Goal: Task Accomplishment & Management: Use online tool/utility

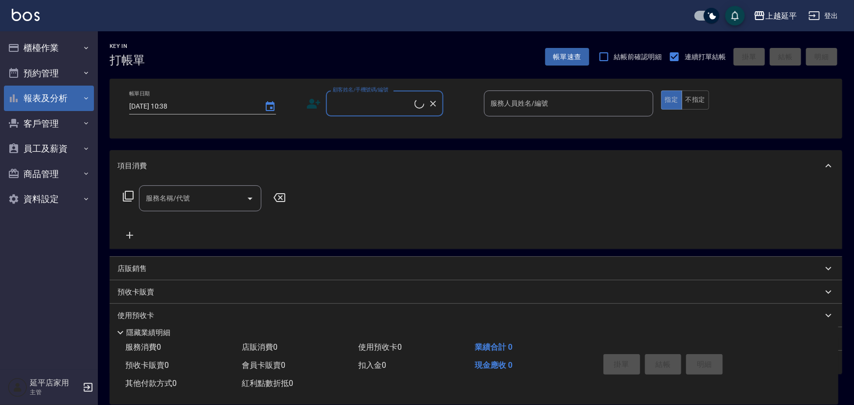
click at [37, 46] on button "櫃檯作業" at bounding box center [49, 47] width 90 height 25
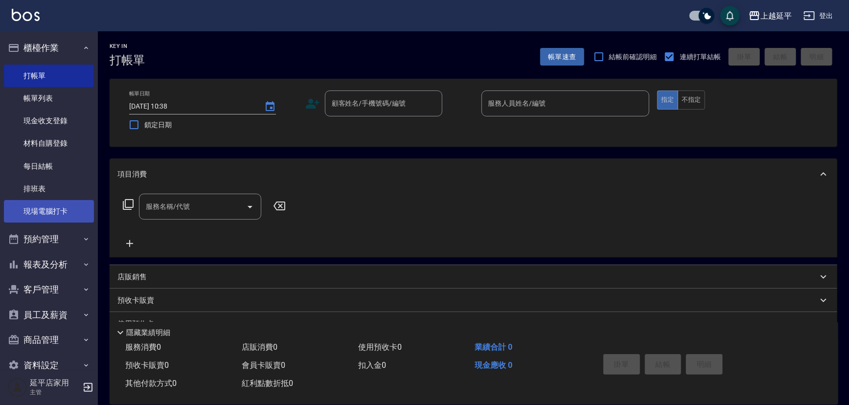
click at [50, 210] on link "現場電腦打卡" at bounding box center [49, 211] width 90 height 23
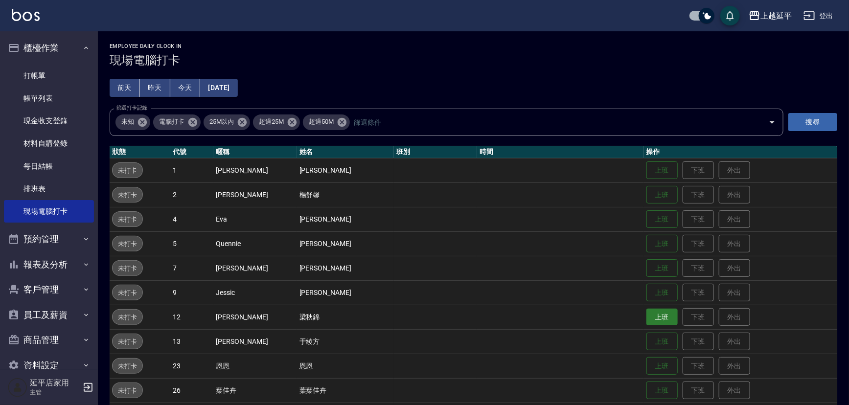
click at [651, 320] on button "上班" at bounding box center [661, 317] width 31 height 17
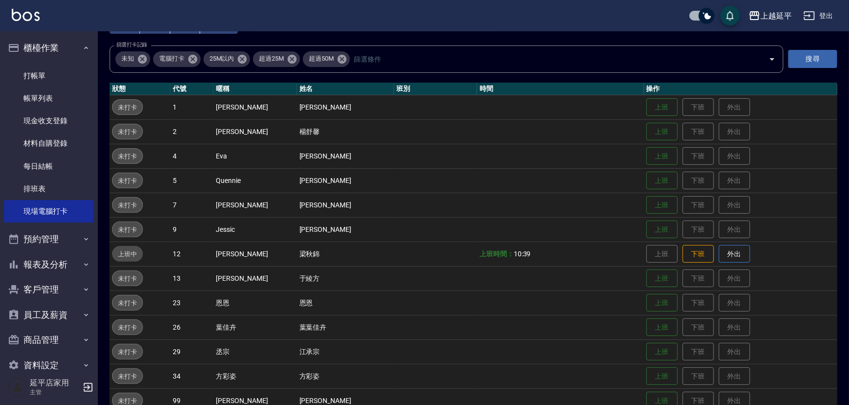
scroll to position [156, 0]
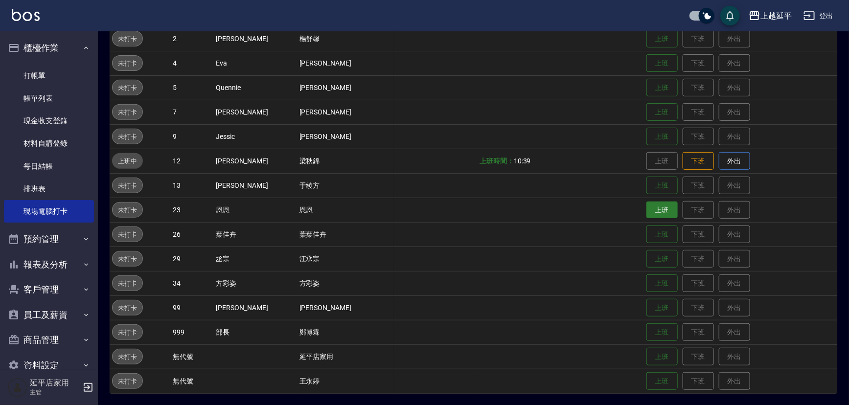
click at [656, 207] on button "上班" at bounding box center [661, 210] width 31 height 17
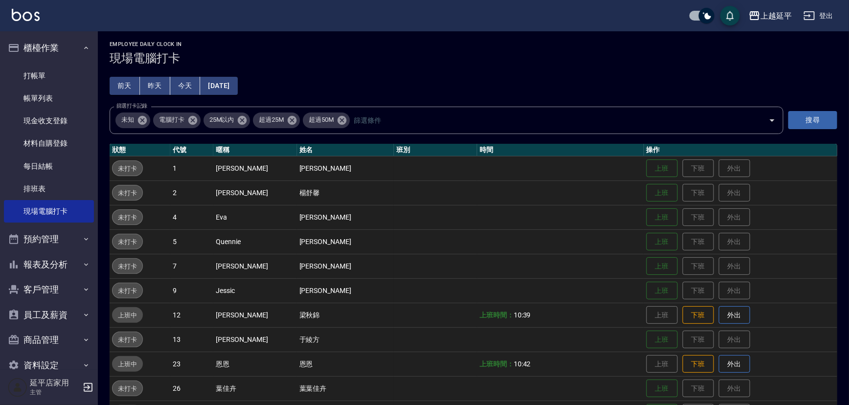
scroll to position [0, 0]
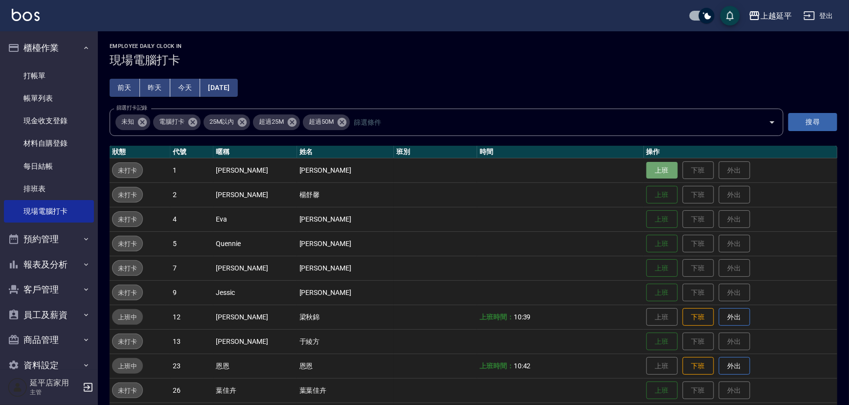
click at [651, 171] on button "上班" at bounding box center [661, 170] width 31 height 17
click at [663, 156] on table "狀態 代號 暱稱 姓名 班別 時間 操作 上班中 1 [PERSON_NAME] [PERSON_NAME] 上班時間： 10:44 上班 下班 外出 未打卡…" at bounding box center [474, 348] width 728 height 404
click at [610, 149] on th "時間" at bounding box center [560, 152] width 167 height 13
click at [620, 205] on td at bounding box center [560, 195] width 167 height 24
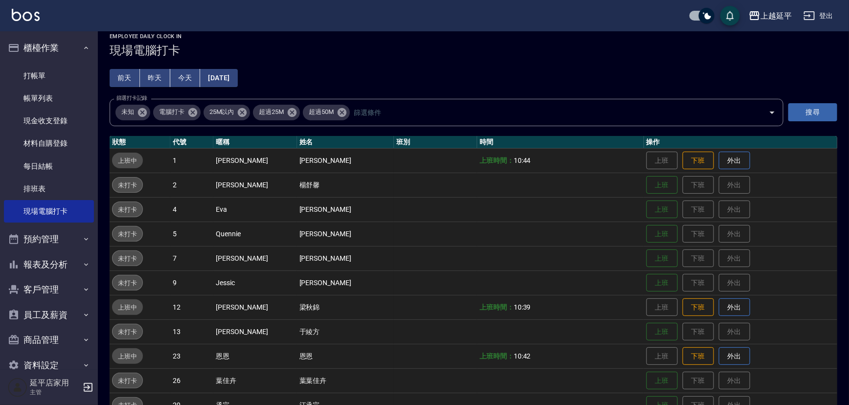
scroll to position [156, 0]
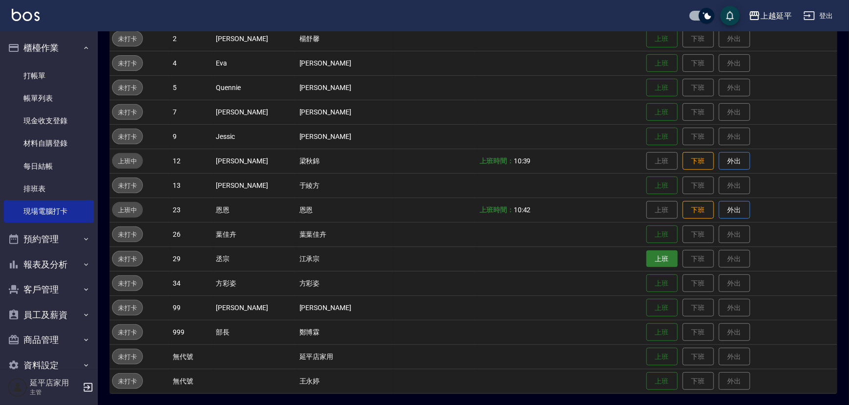
click at [647, 260] on button "上班" at bounding box center [661, 259] width 31 height 17
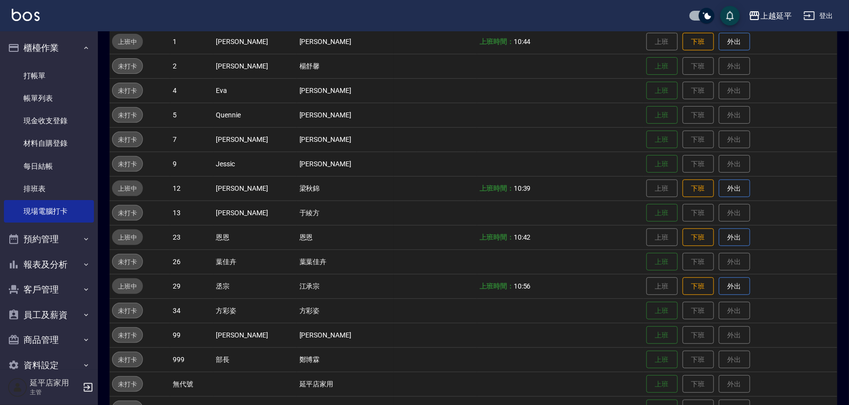
drag, startPoint x: 168, startPoint y: 11, endPoint x: 176, endPoint y: 37, distance: 27.1
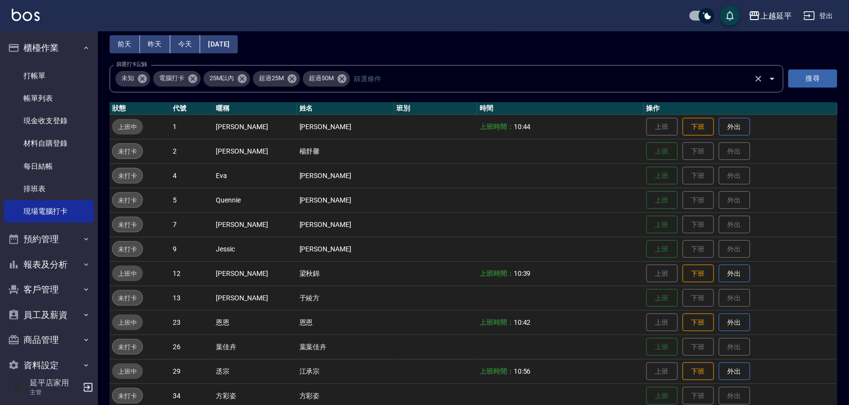
scroll to position [23, 0]
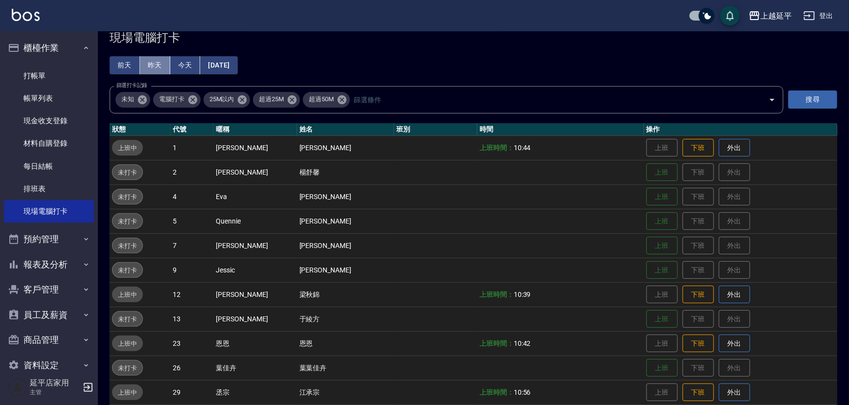
click at [158, 67] on button "昨天" at bounding box center [155, 65] width 30 height 18
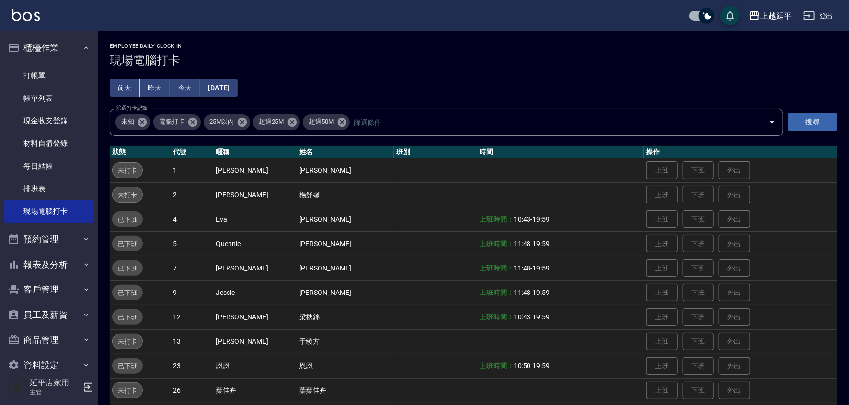
click at [237, 87] on button "[DATE]" at bounding box center [218, 88] width 37 height 18
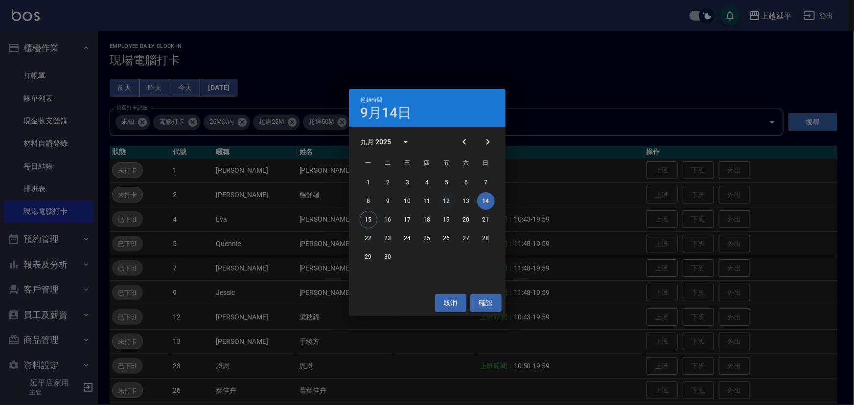
click at [445, 199] on button "12" at bounding box center [447, 201] width 18 height 18
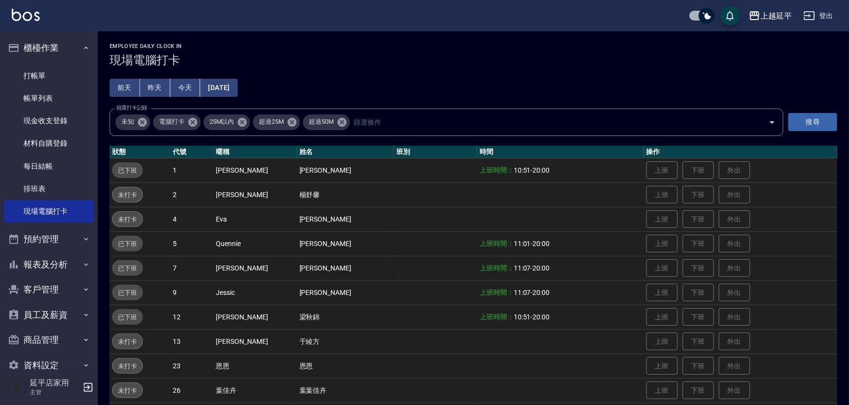
click at [215, 80] on button "[DATE]" at bounding box center [218, 88] width 37 height 18
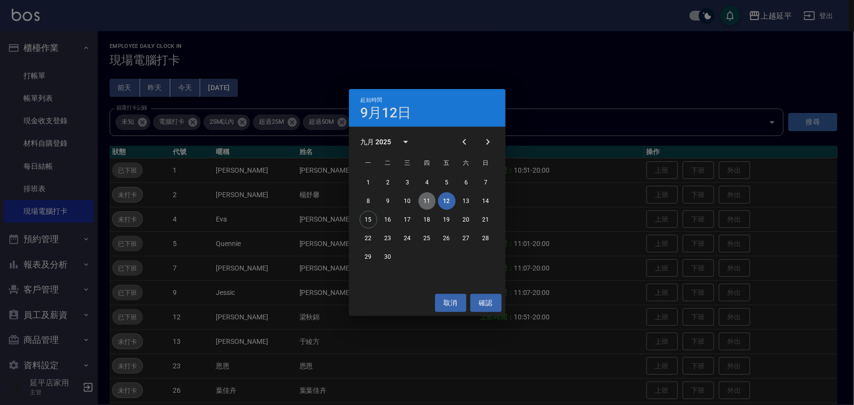
click at [428, 201] on button "11" at bounding box center [427, 201] width 18 height 18
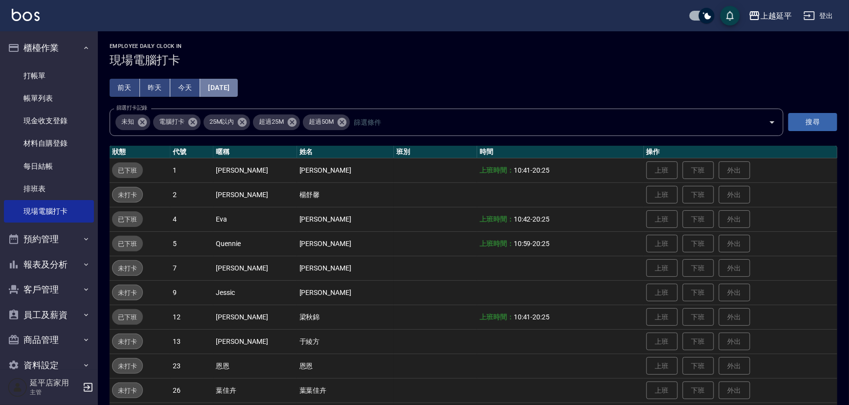
click at [218, 88] on button "[DATE]" at bounding box center [218, 88] width 37 height 18
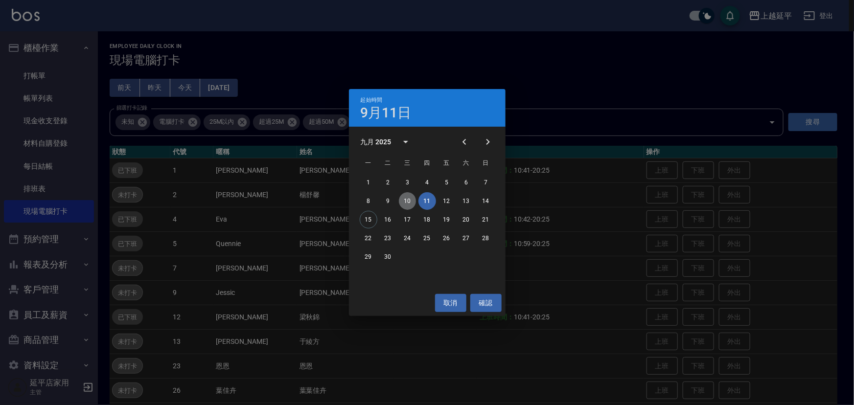
click at [407, 195] on button "10" at bounding box center [408, 201] width 18 height 18
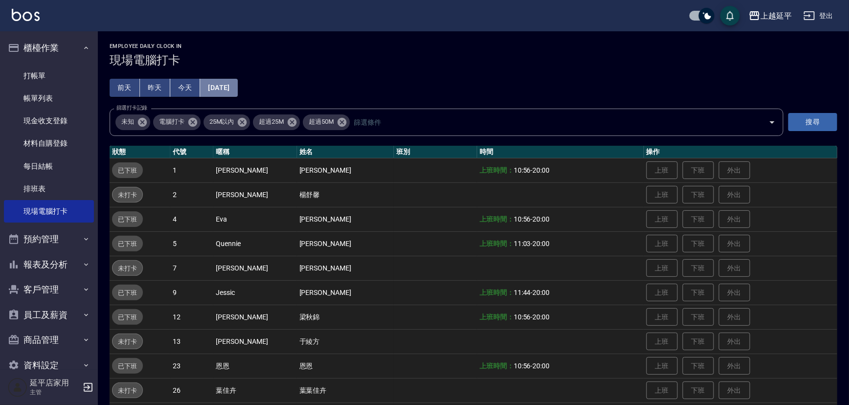
click at [230, 89] on button "[DATE]" at bounding box center [218, 88] width 37 height 18
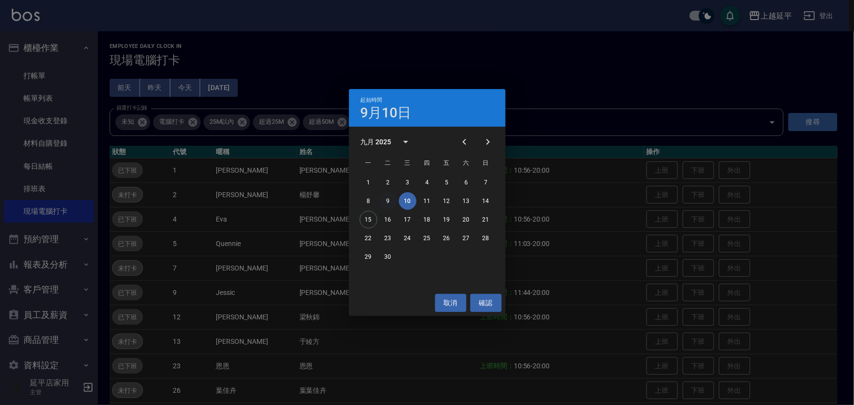
click at [389, 203] on button "9" at bounding box center [388, 201] width 18 height 18
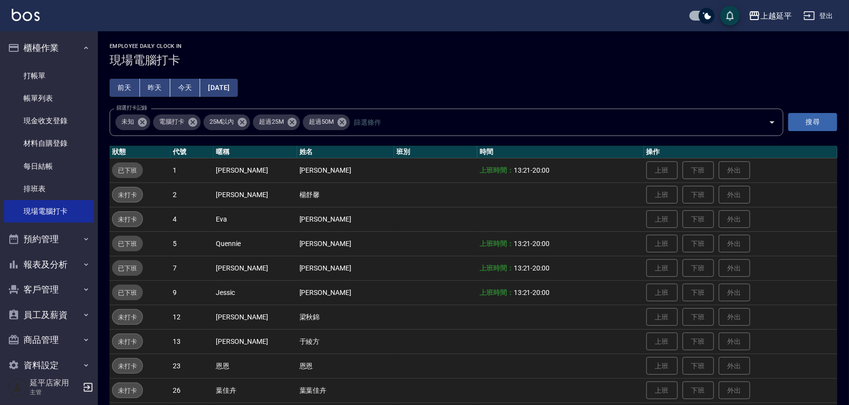
click at [237, 88] on button "[DATE]" at bounding box center [218, 88] width 37 height 18
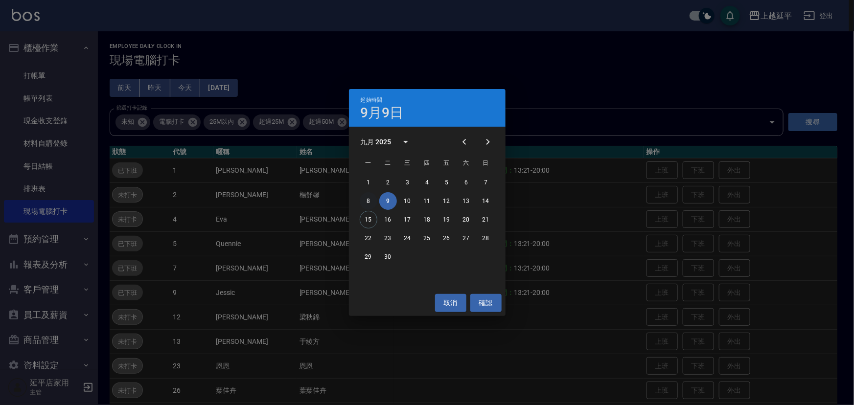
click at [369, 199] on button "8" at bounding box center [369, 201] width 18 height 18
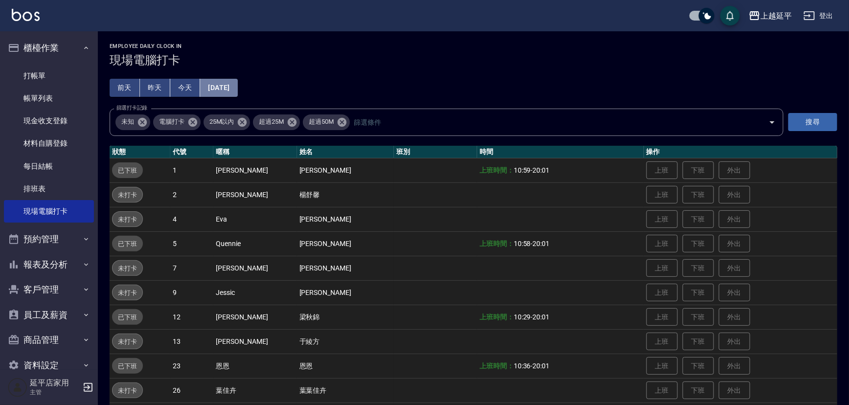
click at [237, 92] on button "[DATE]" at bounding box center [218, 88] width 37 height 18
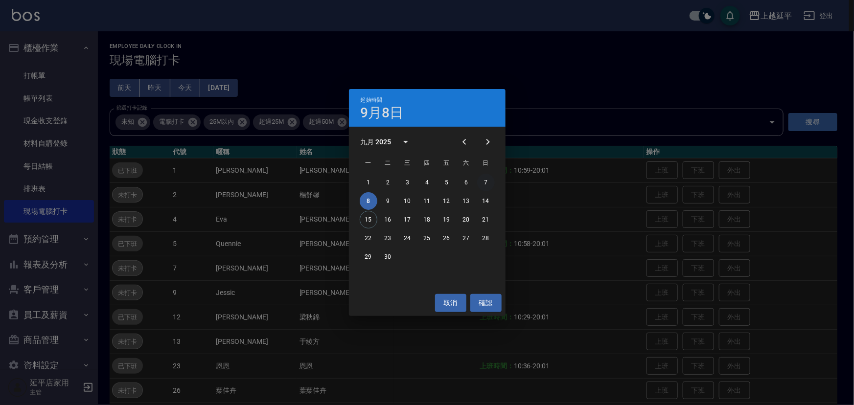
click at [479, 183] on button "7" at bounding box center [486, 183] width 18 height 18
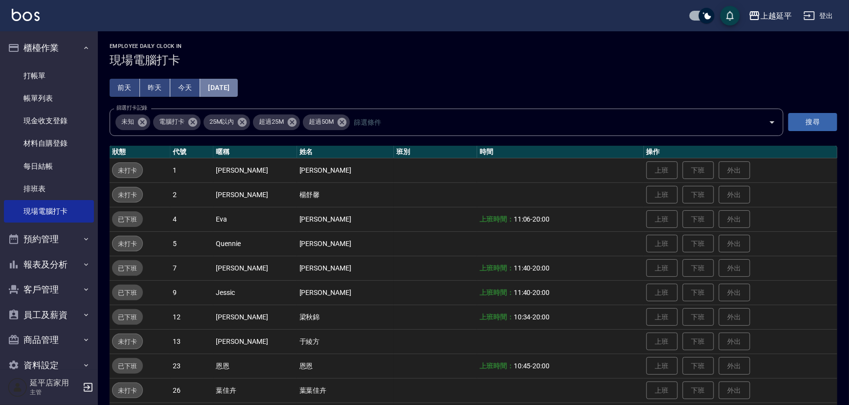
click at [237, 86] on button "[DATE]" at bounding box center [218, 88] width 37 height 18
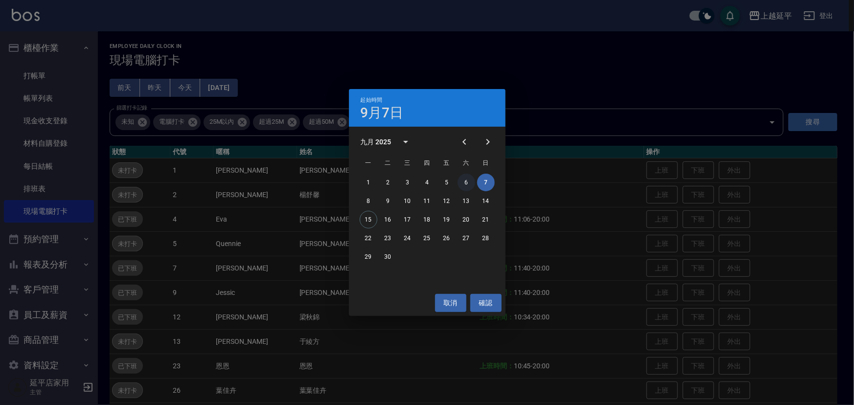
click at [465, 182] on button "6" at bounding box center [467, 183] width 18 height 18
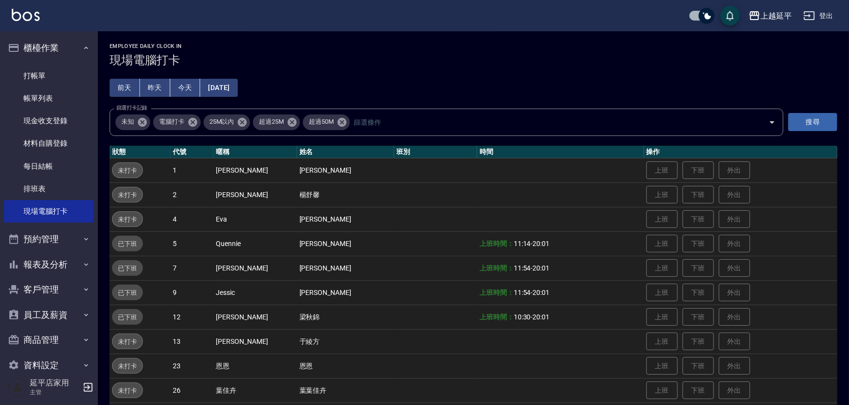
click at [228, 82] on button "[DATE]" at bounding box center [218, 88] width 37 height 18
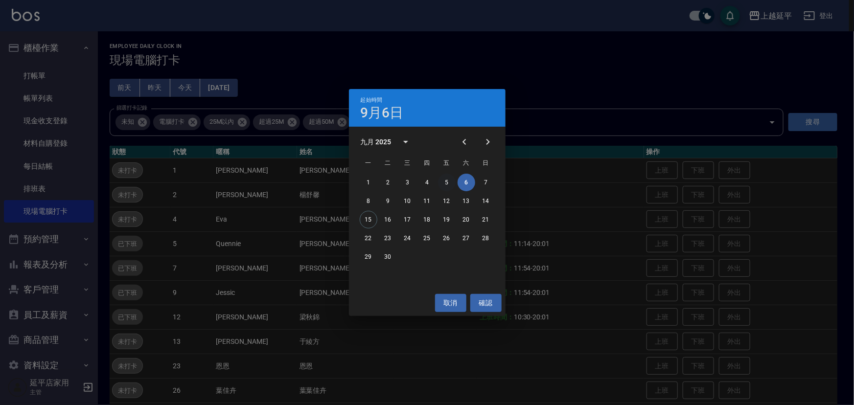
click at [444, 181] on button "5" at bounding box center [447, 183] width 18 height 18
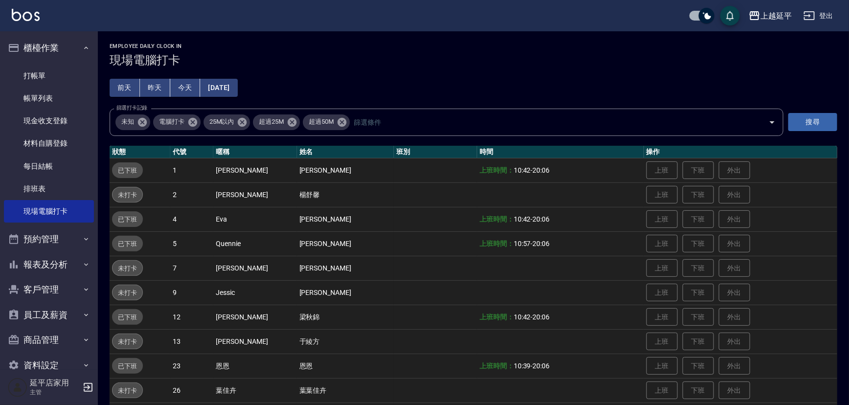
click at [235, 85] on button "[DATE]" at bounding box center [218, 88] width 37 height 18
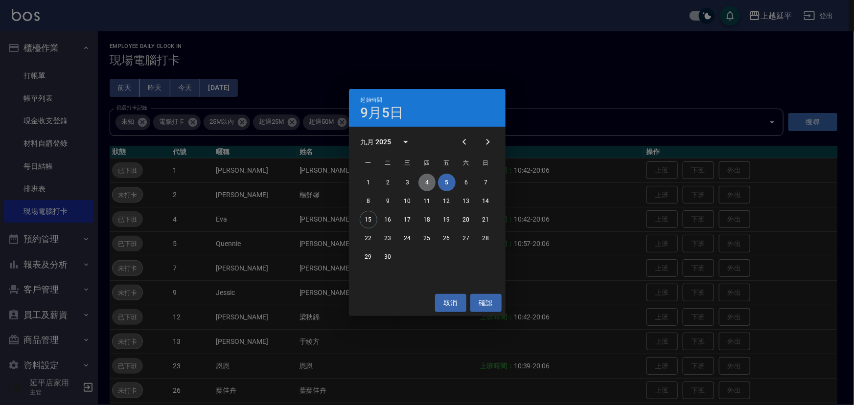
click at [429, 183] on button "4" at bounding box center [427, 183] width 18 height 18
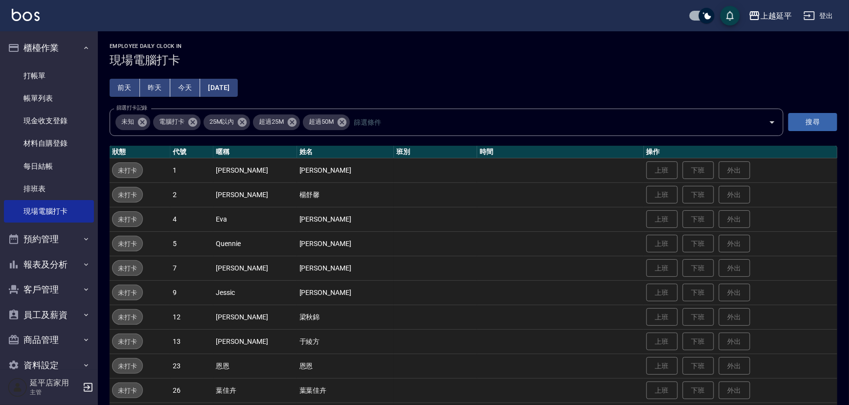
click at [234, 83] on button "[DATE]" at bounding box center [218, 88] width 37 height 18
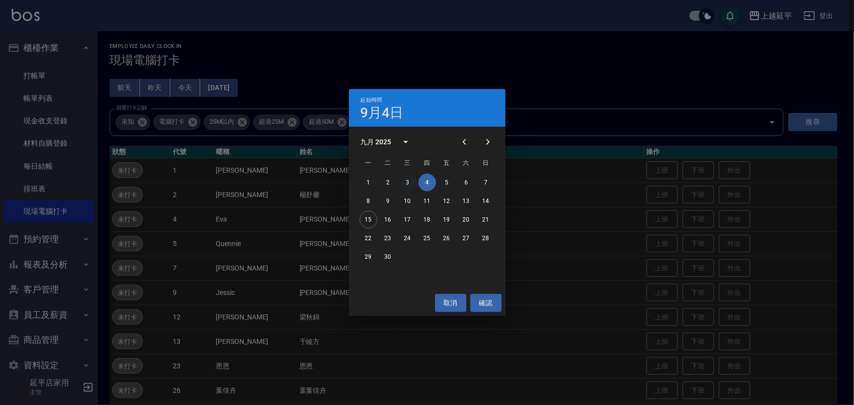
click at [404, 182] on button "3" at bounding box center [408, 183] width 18 height 18
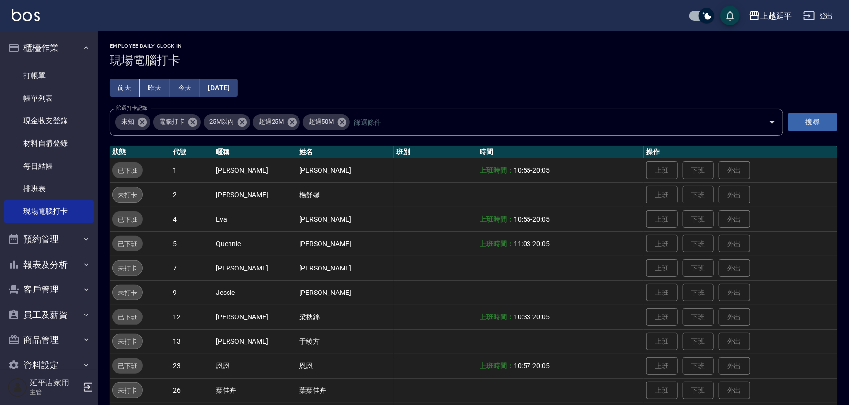
click at [232, 80] on button "[DATE]" at bounding box center [218, 88] width 37 height 18
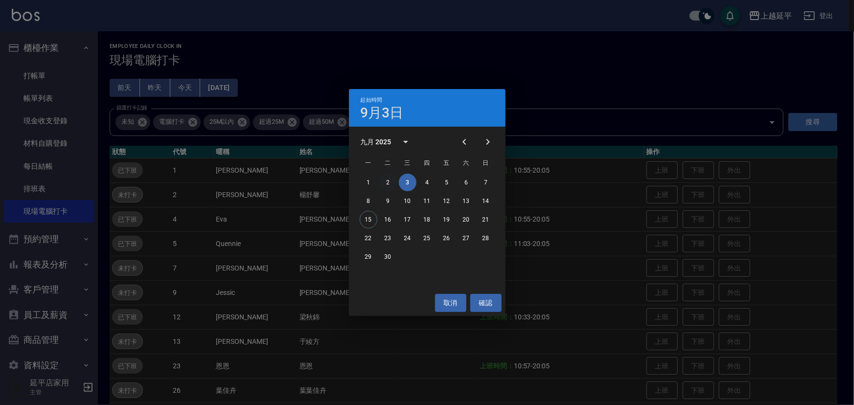
click at [383, 179] on button "2" at bounding box center [388, 183] width 18 height 18
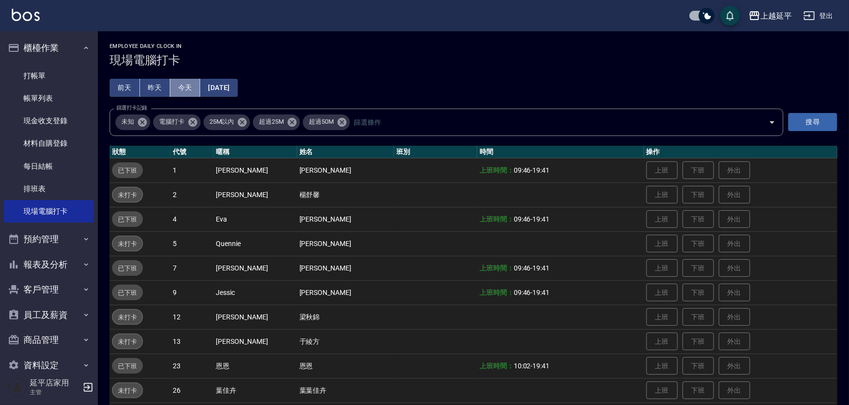
click at [193, 89] on button "今天" at bounding box center [185, 88] width 30 height 18
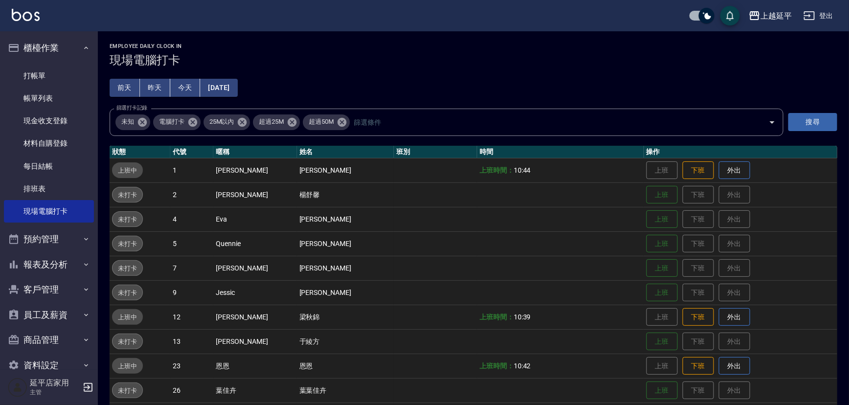
click at [161, 83] on button "昨天" at bounding box center [155, 88] width 30 height 18
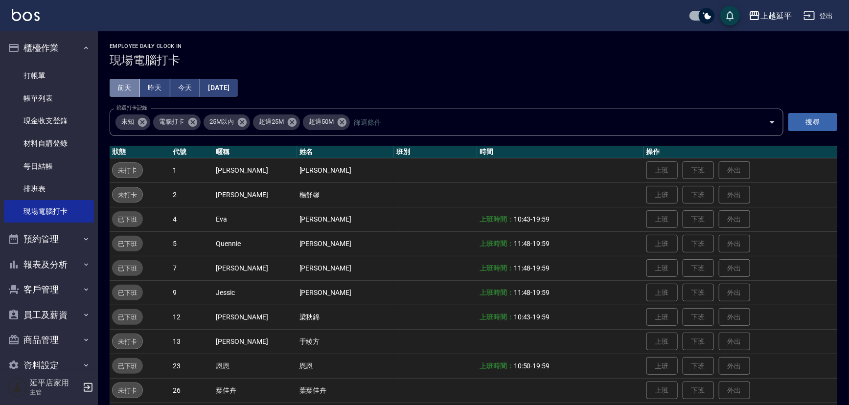
click at [125, 82] on button "前天" at bounding box center [125, 88] width 30 height 18
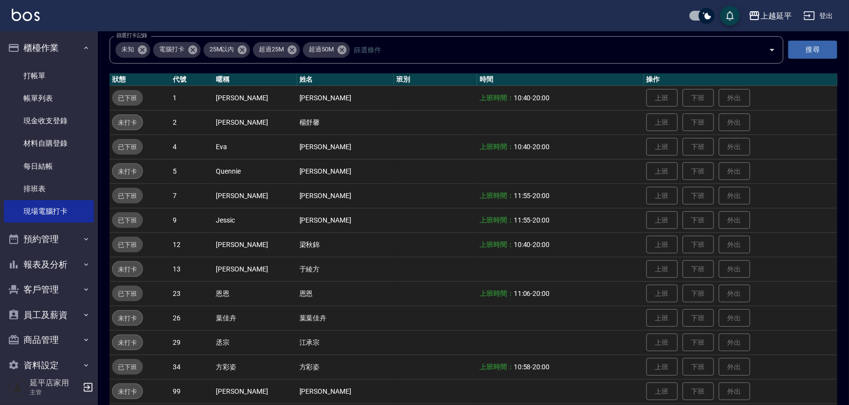
scroll to position [44, 0]
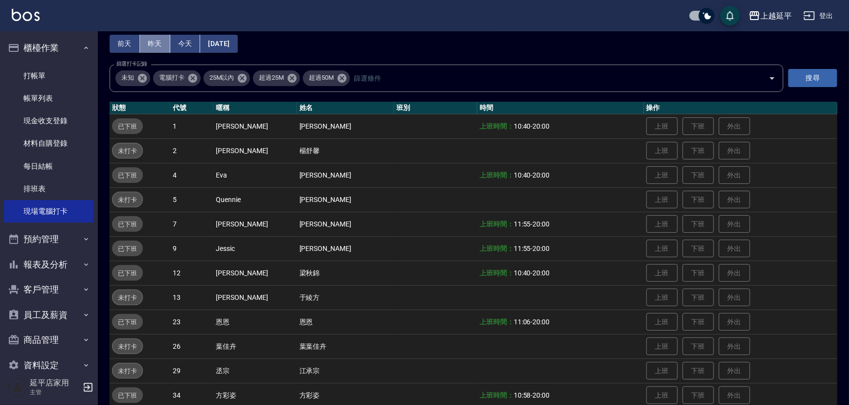
click at [161, 43] on button "昨天" at bounding box center [155, 44] width 30 height 18
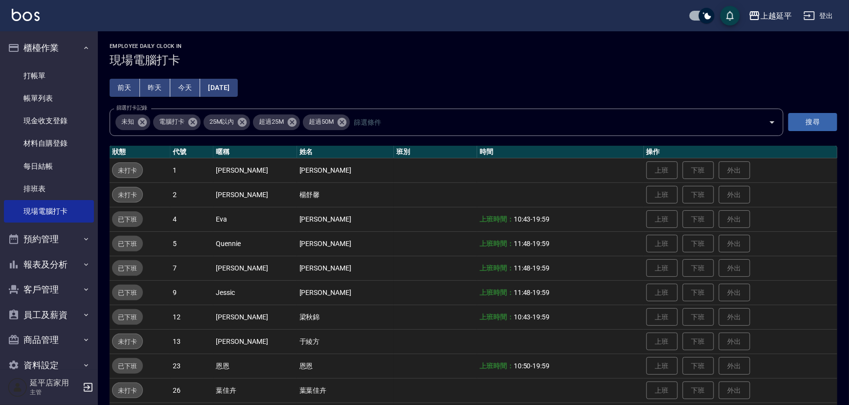
click at [236, 88] on button "[DATE]" at bounding box center [218, 88] width 37 height 18
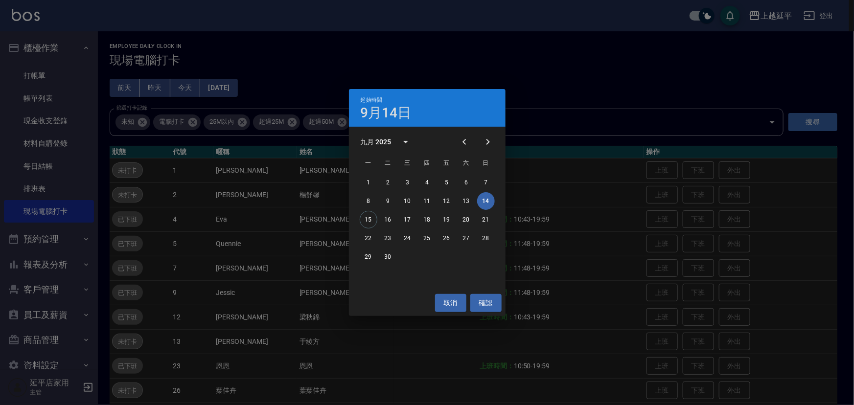
click at [433, 306] on div "取消 確認" at bounding box center [427, 303] width 157 height 26
drag, startPoint x: 445, startPoint y: 303, endPoint x: 398, endPoint y: 288, distance: 48.9
click at [445, 303] on button "取消" at bounding box center [450, 303] width 31 height 18
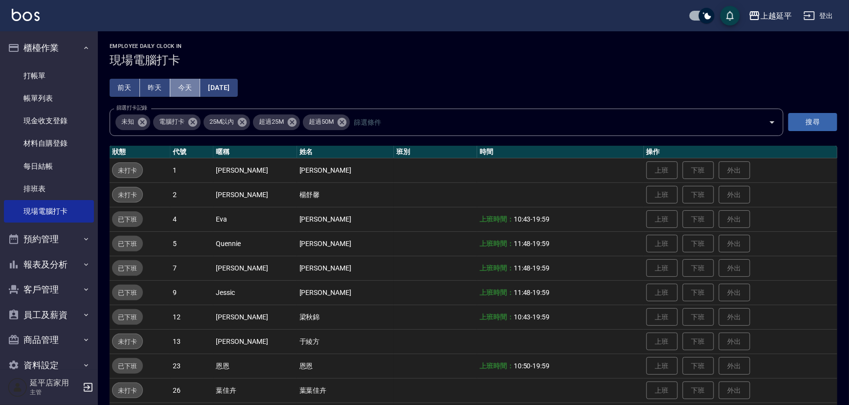
click at [184, 85] on button "今天" at bounding box center [185, 88] width 30 height 18
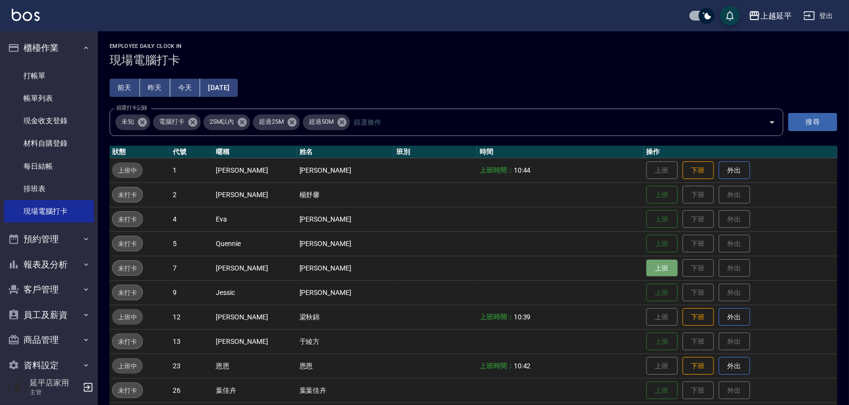
click at [661, 271] on button "上班" at bounding box center [661, 268] width 31 height 17
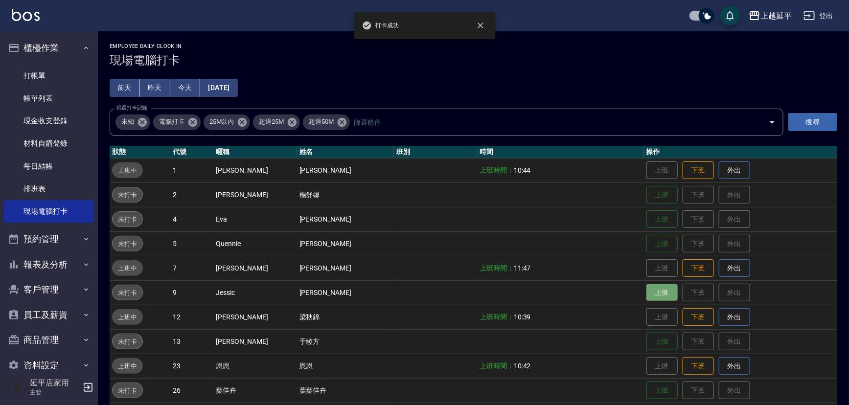
click at [657, 290] on button "上班" at bounding box center [661, 292] width 31 height 17
